Goal: Check status: Check status

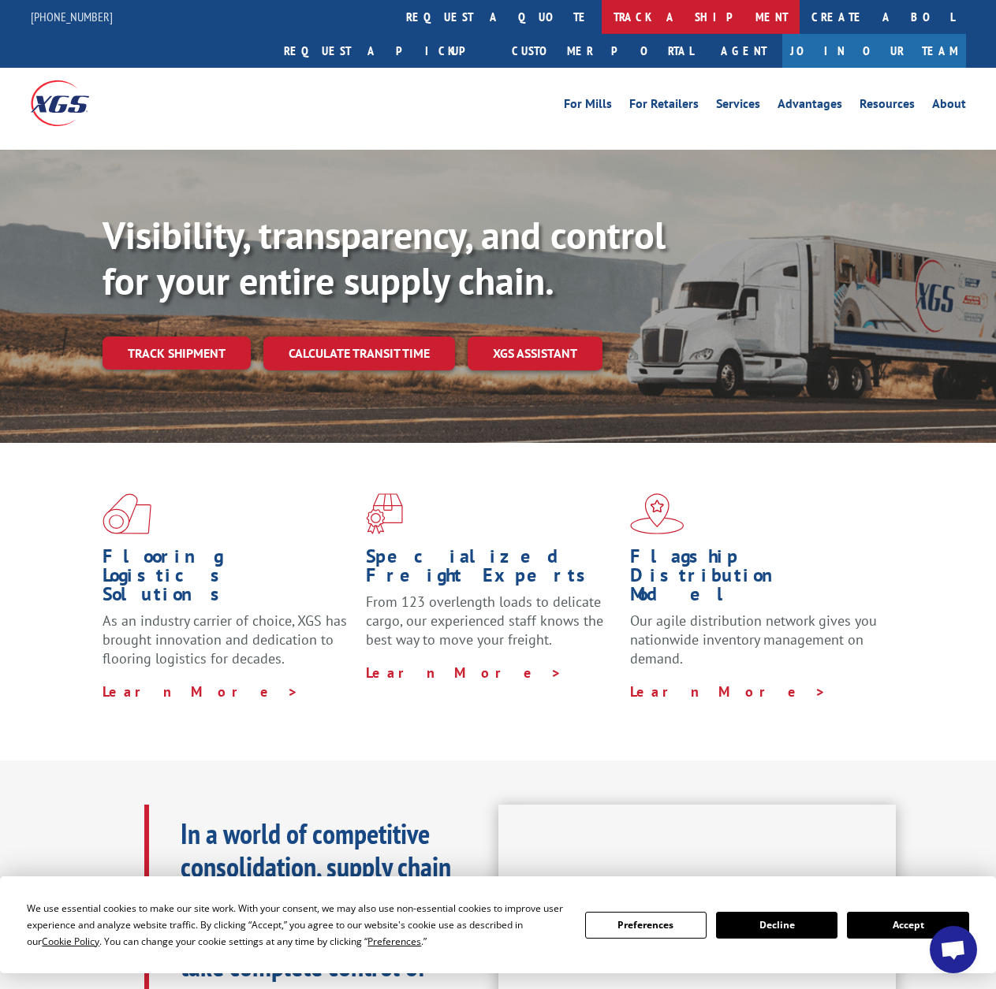
click at [602, 17] on link "track a shipment" at bounding box center [701, 17] width 198 height 34
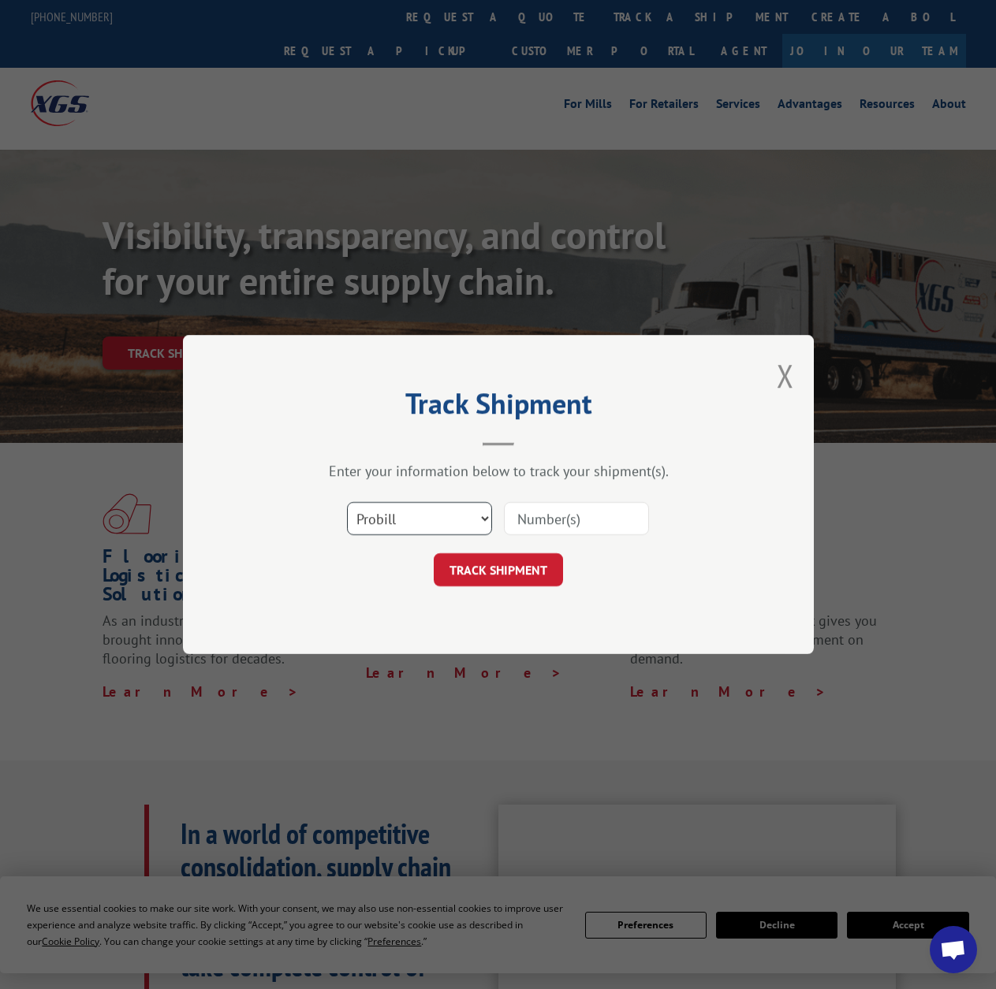
click at [455, 526] on select "Select category... Probill BOL PO" at bounding box center [419, 518] width 145 height 33
select select "bol"
click at [347, 502] on select "Select category... Probill BOL PO" at bounding box center [419, 518] width 145 height 33
click at [571, 516] on input at bounding box center [576, 518] width 145 height 33
paste input "6002482"
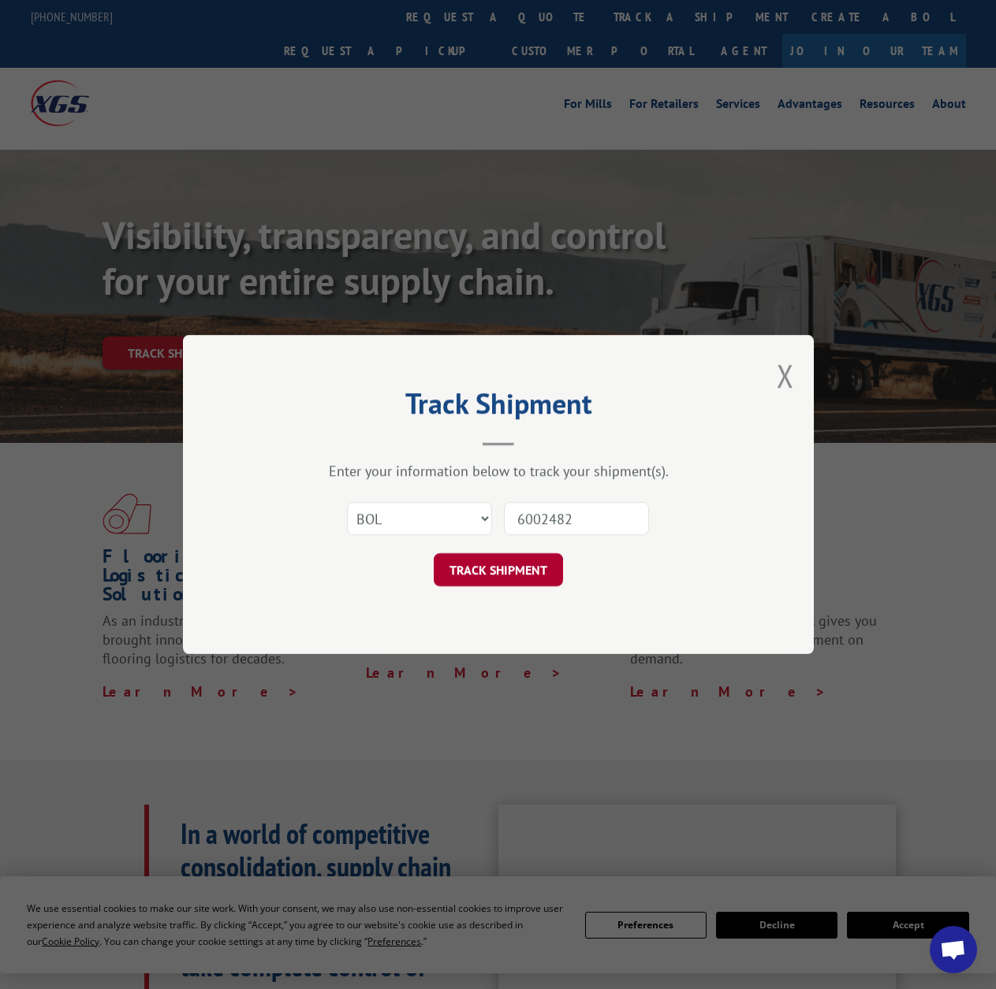
type input "6002482"
click at [490, 573] on button "TRACK SHIPMENT" at bounding box center [498, 569] width 129 height 33
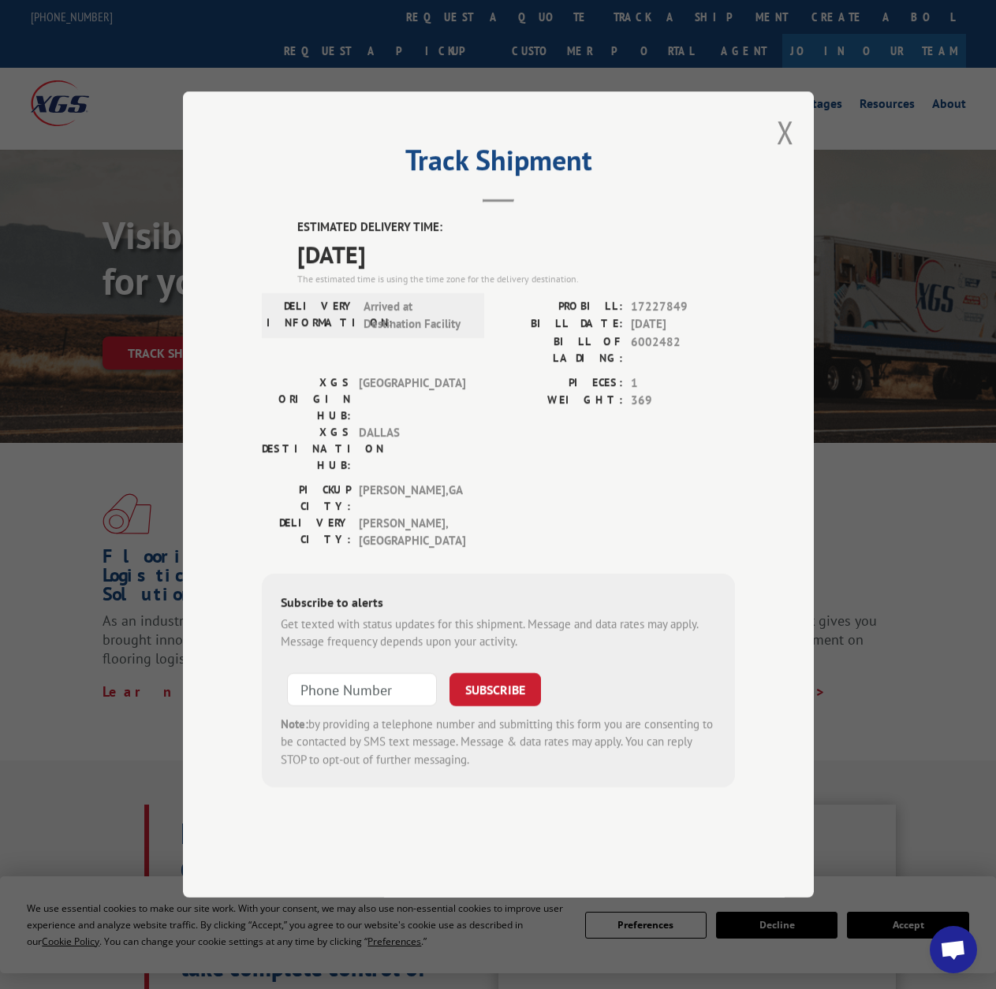
drag, startPoint x: 300, startPoint y: 301, endPoint x: 426, endPoint y: 311, distance: 126.5
click at [426, 272] on span "[DATE]" at bounding box center [516, 254] width 438 height 35
click at [414, 272] on span "[DATE]" at bounding box center [516, 254] width 438 height 35
click at [416, 272] on span "[DATE]" at bounding box center [516, 254] width 438 height 35
drag, startPoint x: 418, startPoint y: 304, endPoint x: 314, endPoint y: 304, distance: 104.1
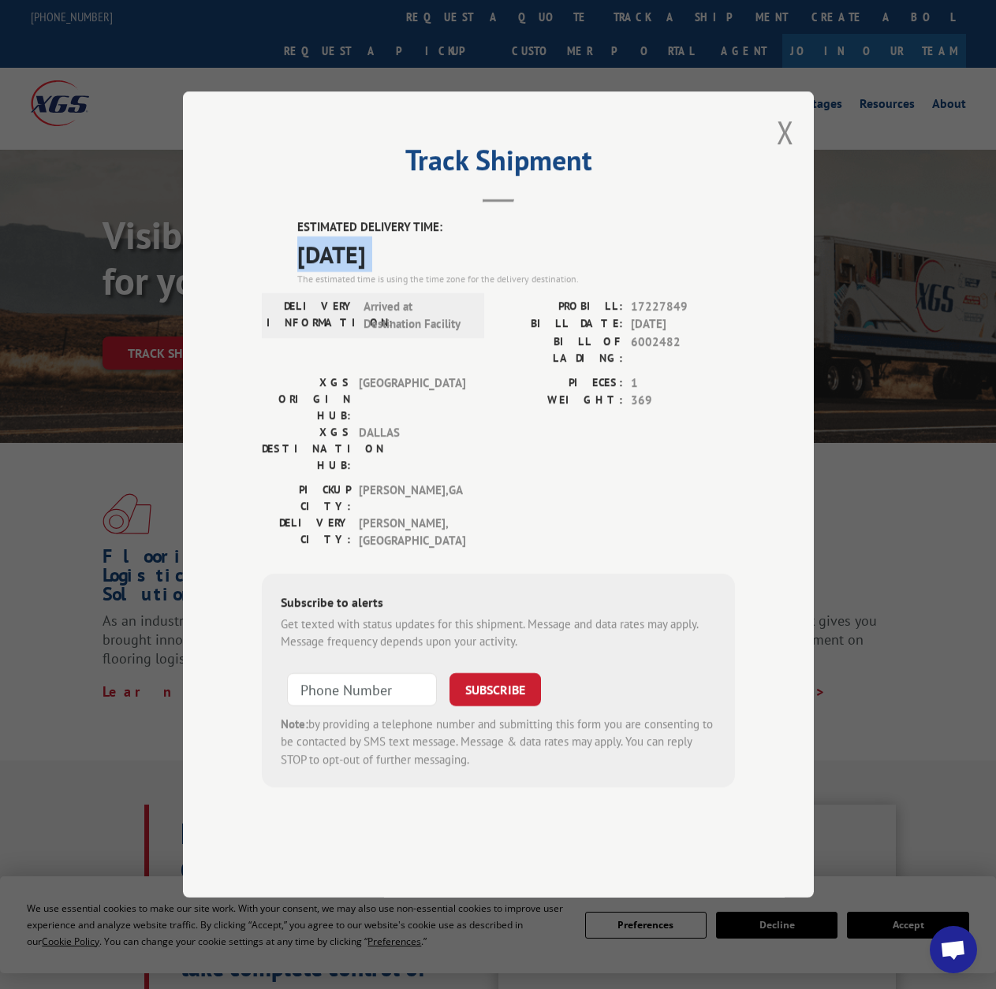
click at [314, 272] on span "[DATE]" at bounding box center [516, 254] width 438 height 35
click at [304, 272] on span "[DATE]" at bounding box center [516, 254] width 438 height 35
click at [299, 272] on span "[DATE]" at bounding box center [516, 254] width 438 height 35
click at [389, 272] on span "[DATE]" at bounding box center [516, 254] width 438 height 35
drag, startPoint x: 298, startPoint y: 303, endPoint x: 417, endPoint y: 300, distance: 119.1
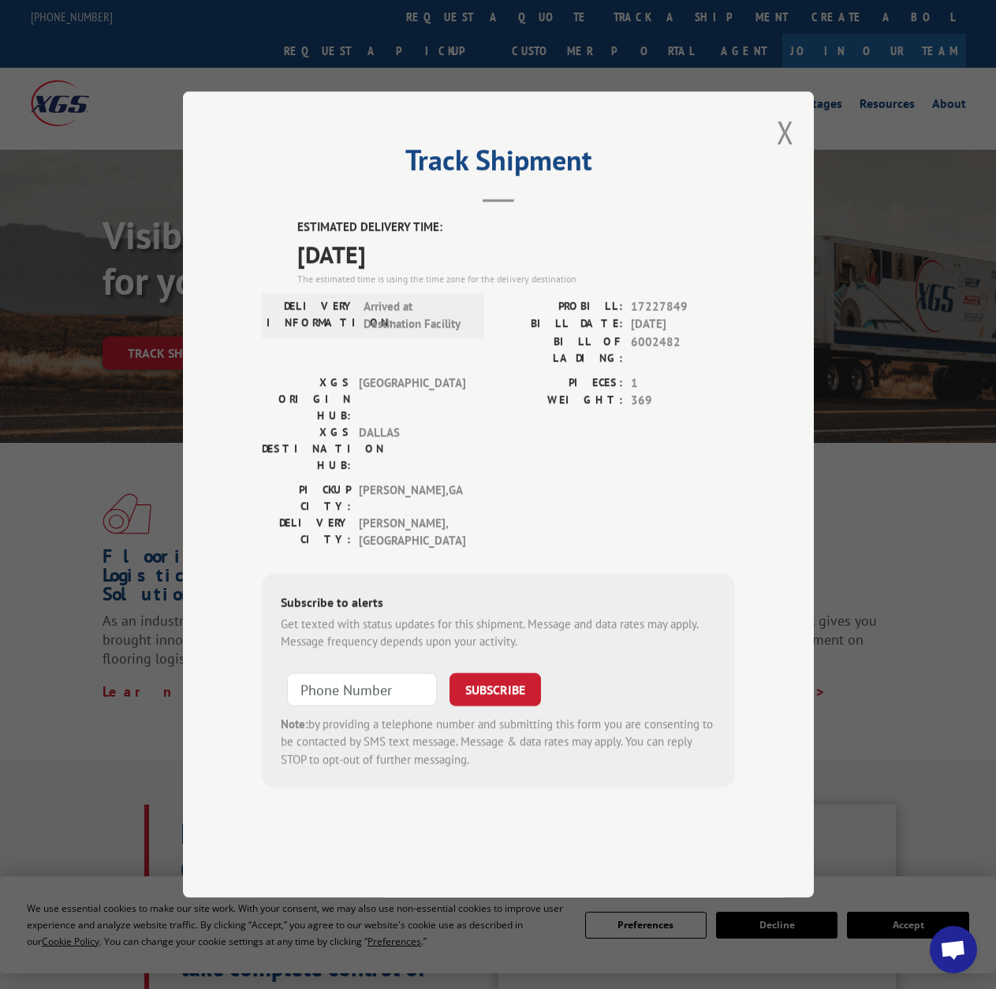
click at [423, 272] on span "[DATE]" at bounding box center [516, 254] width 438 height 35
click at [416, 272] on span "[DATE]" at bounding box center [516, 254] width 438 height 35
click at [431, 272] on span "[DATE]" at bounding box center [516, 254] width 438 height 35
click at [421, 272] on span "[DATE]" at bounding box center [516, 254] width 438 height 35
drag, startPoint x: 423, startPoint y: 305, endPoint x: 298, endPoint y: 314, distance: 124.9
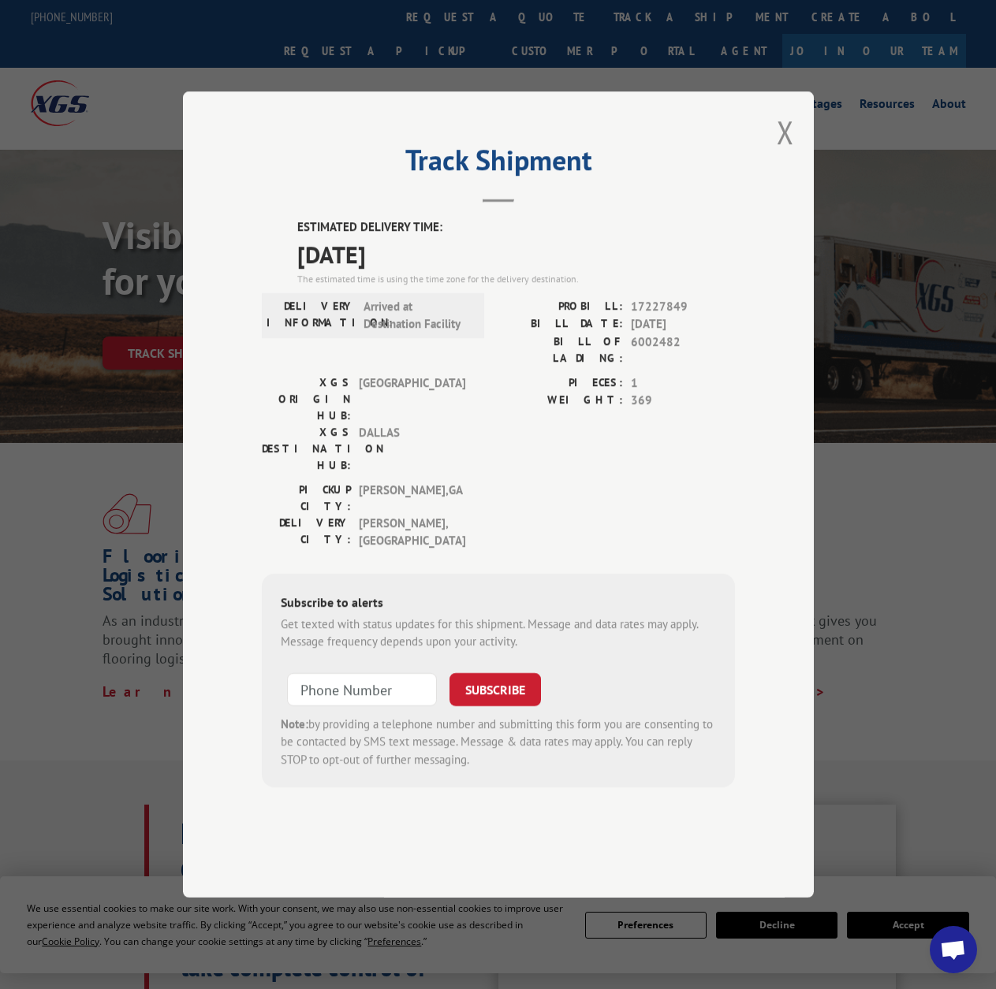
click at [298, 272] on span "[DATE]" at bounding box center [516, 254] width 438 height 35
click at [537, 77] on div "Track Shipment ESTIMATED DELIVERY TIME: [DATE] The estimated time is using the …" at bounding box center [498, 494] width 996 height 989
click at [787, 153] on button "Close modal" at bounding box center [785, 132] width 17 height 42
